Goal: Find specific page/section: Find specific page/section

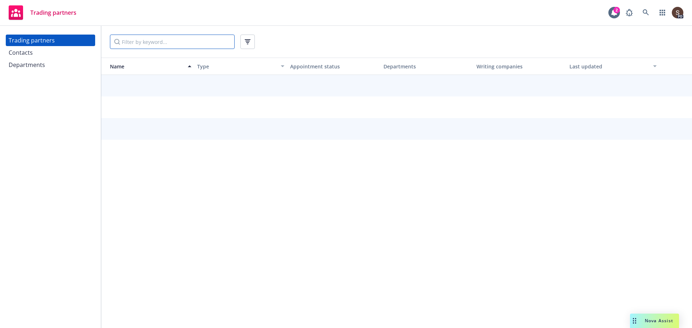
click at [169, 37] on input "Filter by keyword..." at bounding box center [172, 42] width 125 height 14
type input "[GEOGRAPHIC_DATA]"
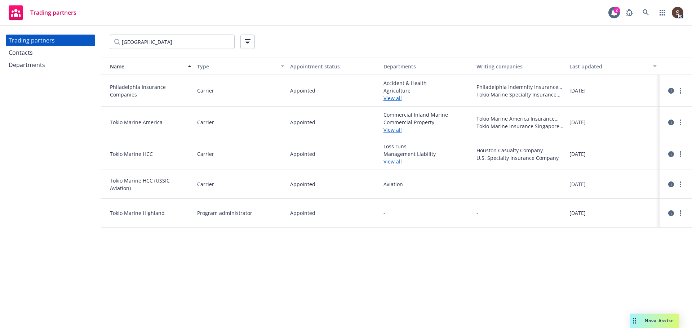
click at [390, 162] on link "View all" at bounding box center [426, 162] width 87 height 8
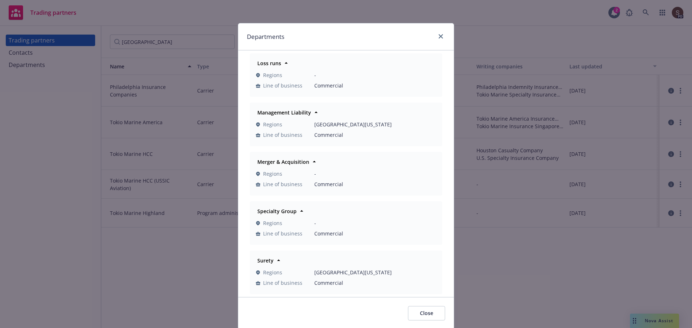
scroll to position [24, 0]
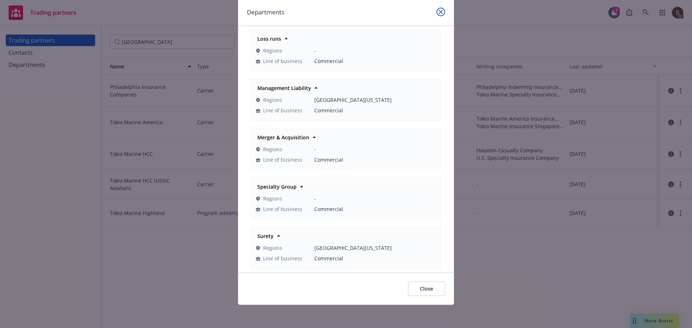
click at [436, 9] on link "close" at bounding box center [440, 12] width 9 height 9
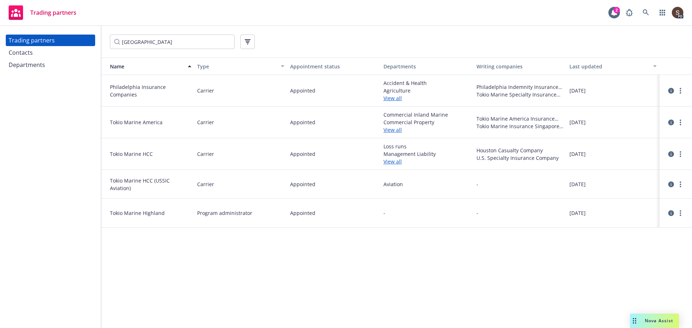
click at [395, 186] on span "Aviation" at bounding box center [426, 184] width 87 height 8
click at [670, 184] on icon "circleInformation" at bounding box center [671, 185] width 6 height 6
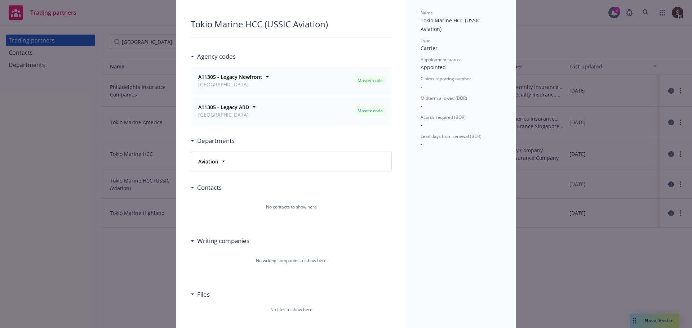
scroll to position [72, 0]
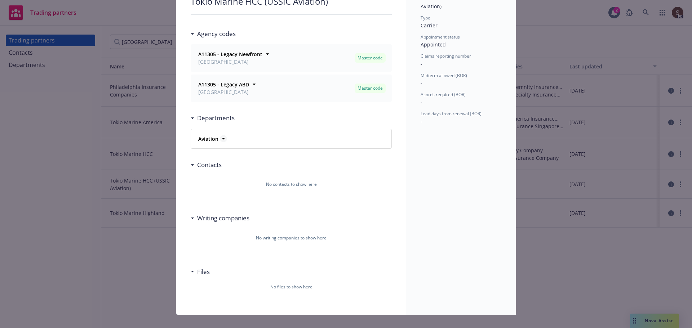
click at [220, 139] on icon at bounding box center [223, 138] width 7 height 7
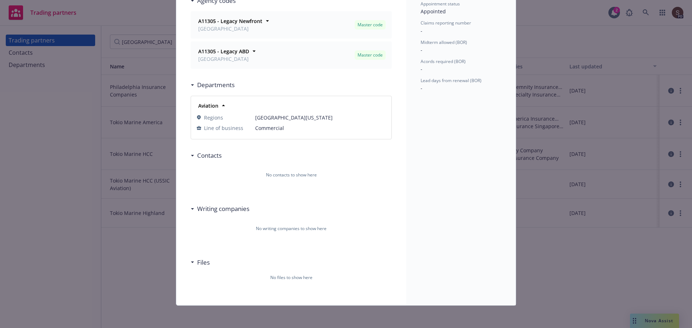
scroll to position [106, 0]
click at [215, 209] on h3 "Writing companies" at bounding box center [223, 208] width 52 height 9
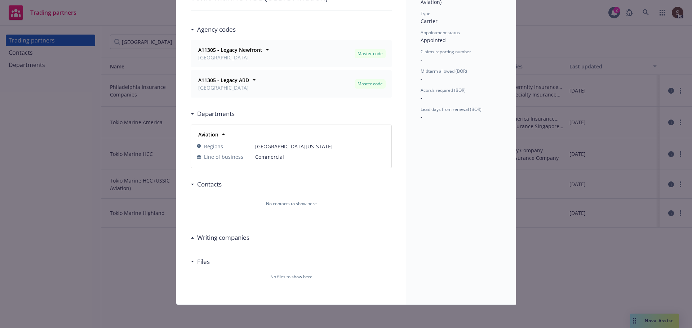
scroll to position [76, 0]
click at [194, 234] on div "Writing companies" at bounding box center [221, 237] width 55 height 9
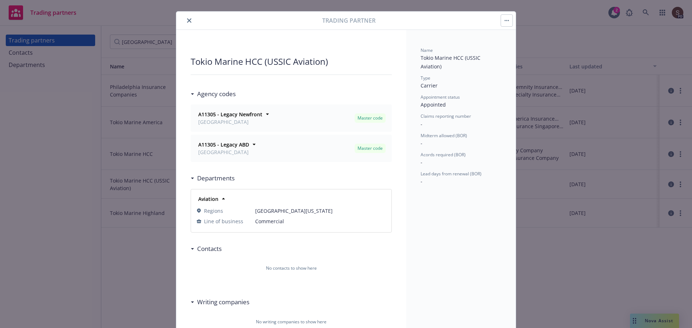
scroll to position [0, 0]
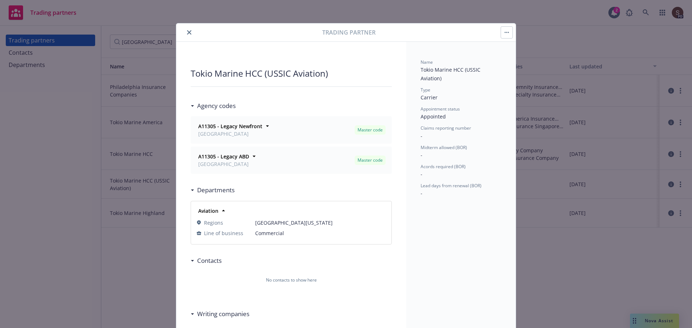
click at [502, 28] on button "button" at bounding box center [507, 33] width 12 height 12
click at [532, 63] on link "View departments" at bounding box center [532, 66] width 67 height 14
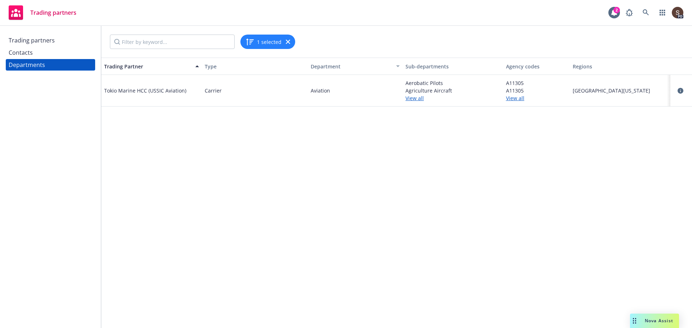
click at [416, 101] on link "View all" at bounding box center [452, 98] width 95 height 8
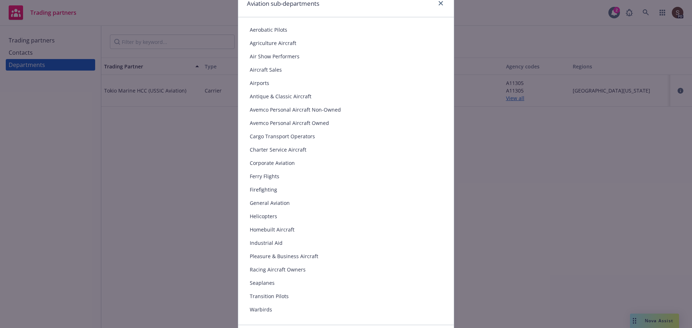
scroll to position [72, 0]
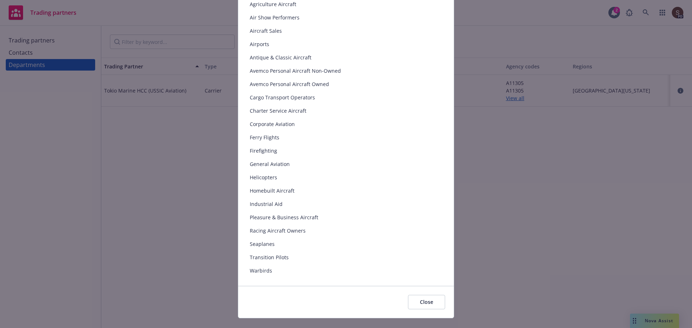
click at [274, 164] on span "General Aviation" at bounding box center [346, 164] width 192 height 8
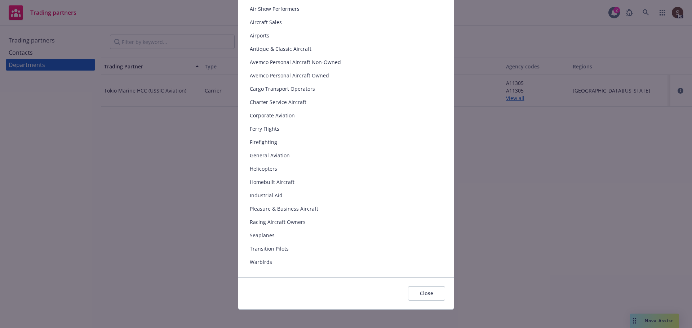
scroll to position [85, 0]
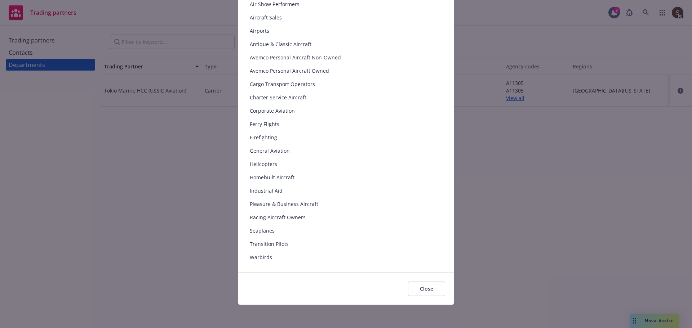
click at [261, 135] on span "Firefighting" at bounding box center [346, 138] width 192 height 8
click at [264, 127] on span "Ferry Flights" at bounding box center [346, 124] width 192 height 8
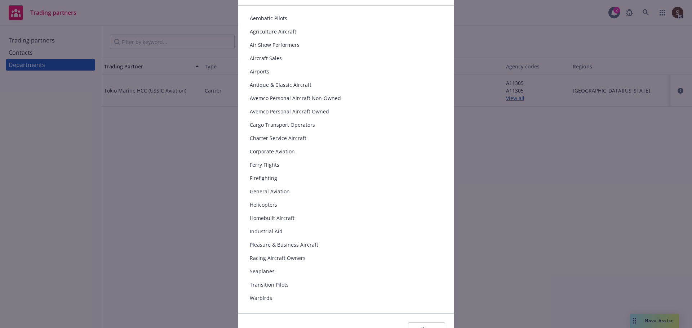
scroll to position [0, 0]
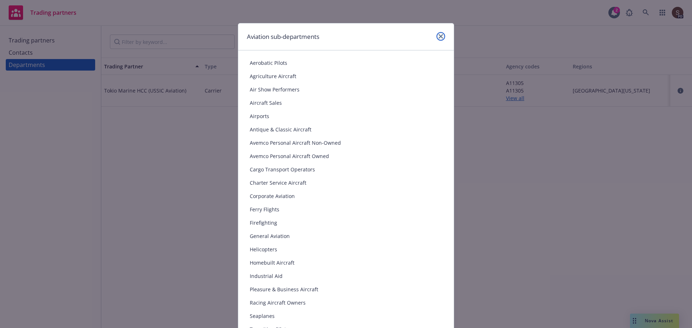
click at [439, 36] on icon "close" at bounding box center [440, 36] width 4 height 4
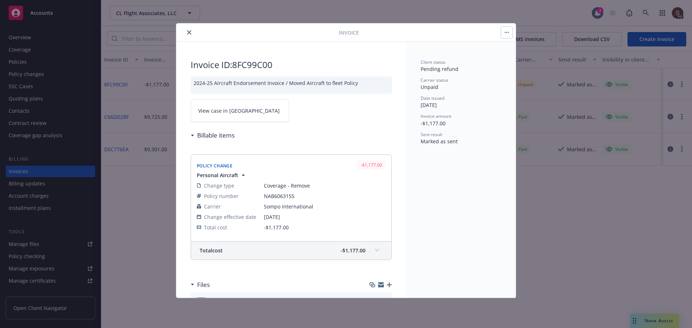
click at [192, 30] on button "close" at bounding box center [189, 32] width 9 height 9
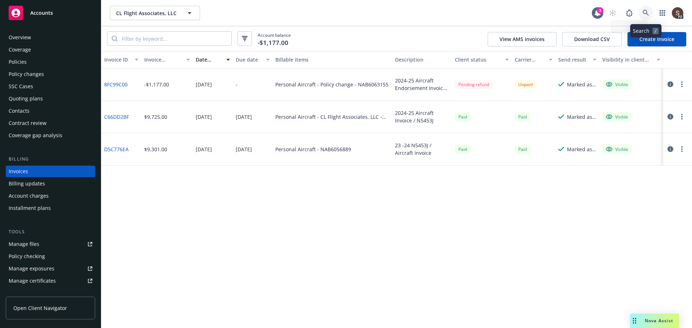
click at [642, 13] on icon at bounding box center [645, 13] width 6 height 6
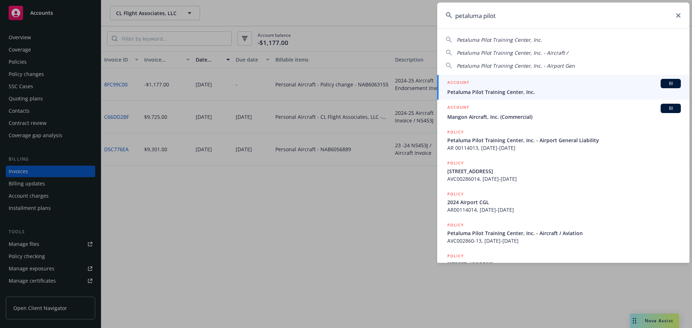
type input "petaluma pilot"
click at [454, 92] on span "Petaluma Pilot Training Center, Inc." at bounding box center [563, 92] width 233 height 8
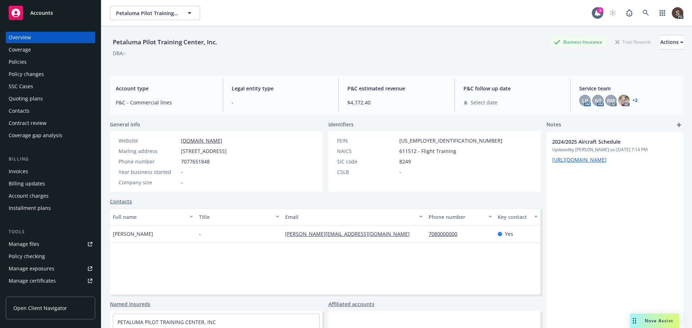
click at [18, 60] on div "Policies" at bounding box center [18, 62] width 18 height 12
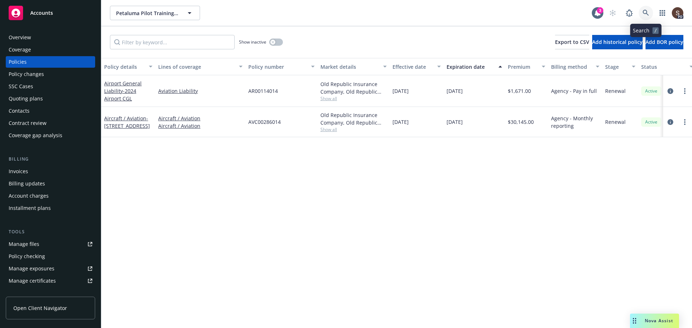
click at [646, 12] on icon at bounding box center [645, 13] width 6 height 6
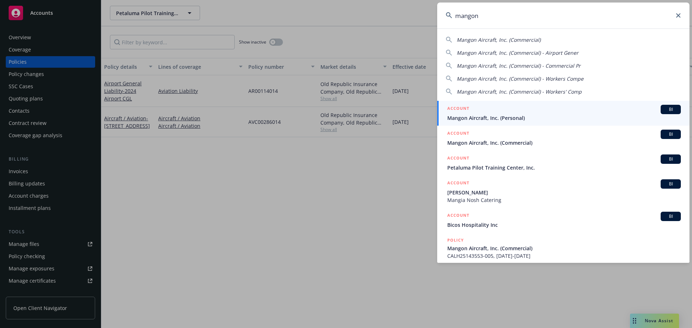
click at [493, 39] on span "Mangon Aircraft, Inc. (Commercial)" at bounding box center [498, 39] width 84 height 7
type input "Mangon Aircraft, Inc. (Commercial)"
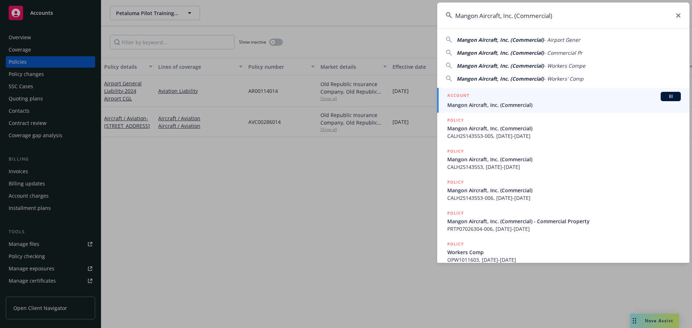
click at [479, 103] on span "Mangon Aircraft, Inc. (Commercial)" at bounding box center [563, 105] width 233 height 8
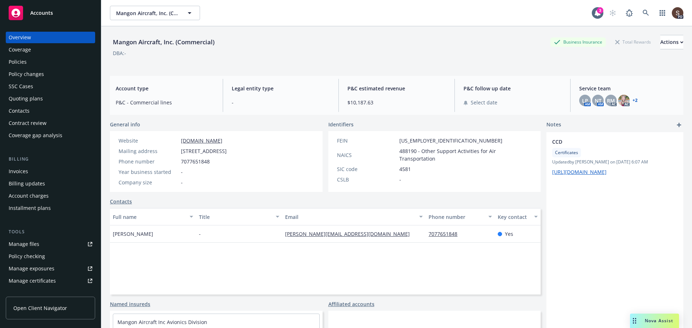
click at [18, 59] on div "Policies" at bounding box center [18, 62] width 18 height 12
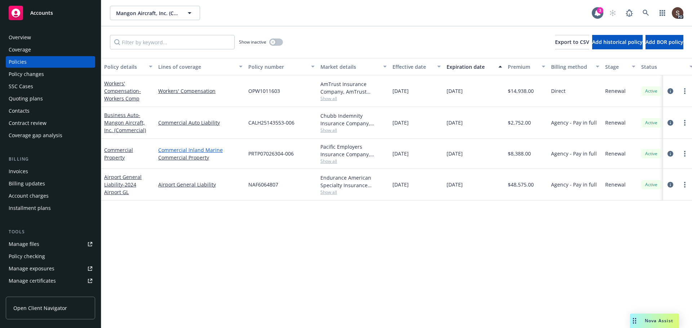
click at [170, 148] on link "Commercial Inland Marine" at bounding box center [200, 150] width 84 height 8
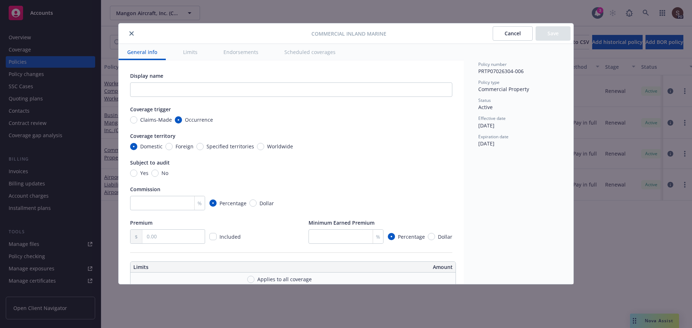
click at [130, 31] on icon "close" at bounding box center [131, 33] width 4 height 4
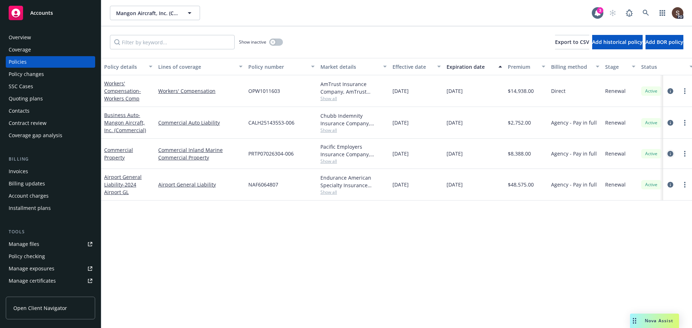
click at [669, 154] on icon "circleInformation" at bounding box center [670, 154] width 6 height 6
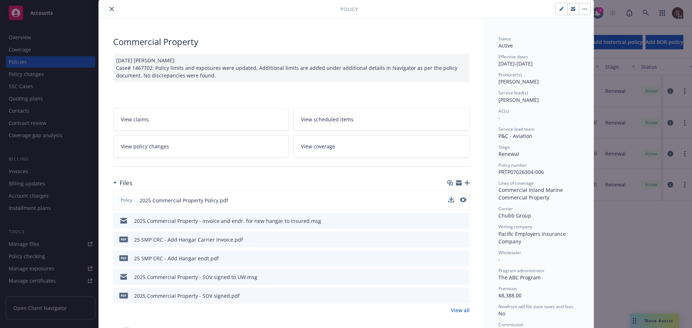
scroll to position [36, 0]
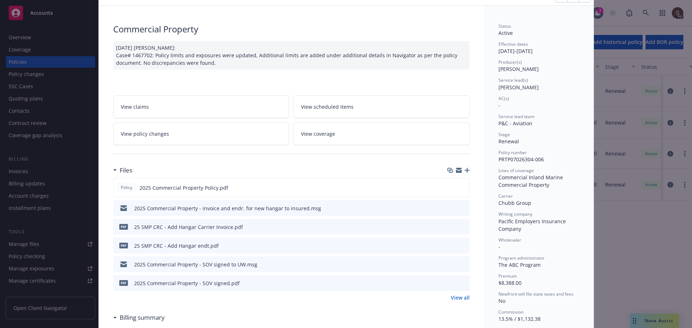
click at [461, 299] on link "View all" at bounding box center [460, 298] width 19 height 8
